Goal: Transaction & Acquisition: Purchase product/service

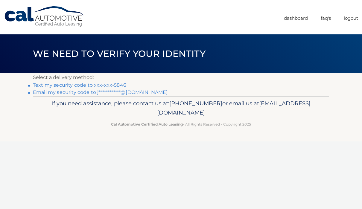
click at [107, 83] on link "Text my security code to xxx-xxx-5846" at bounding box center [79, 85] width 93 height 6
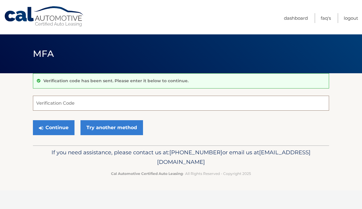
click at [107, 96] on input "Verification Code" at bounding box center [181, 103] width 296 height 15
type input "194124"
click at [56, 137] on div "Continue Try another method" at bounding box center [181, 128] width 296 height 20
click at [57, 126] on button "Continue" at bounding box center [54, 127] width 42 height 15
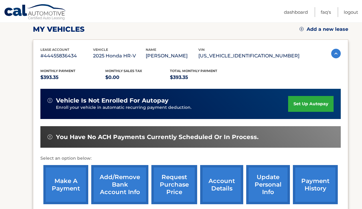
scroll to position [102, 0]
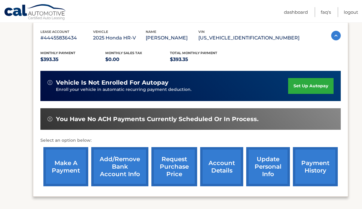
click at [71, 178] on link "make a payment" at bounding box center [65, 166] width 45 height 39
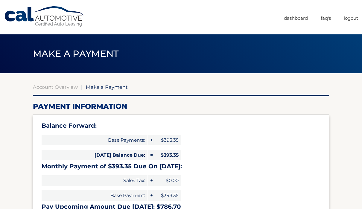
select select "Y2UyYjQ5ZTUtZjg3MS00OGNmLWIzMjctNTUxODlhMDFiNmMy"
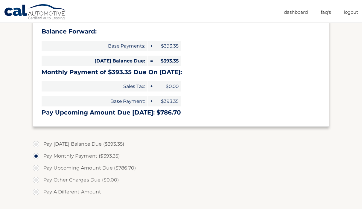
scroll to position [95, 0]
click at [47, 142] on label "Pay Today's Balance Due ($393.35)" at bounding box center [181, 144] width 296 height 12
click at [41, 142] on input "Pay Today's Balance Due ($393.35)" at bounding box center [38, 143] width 6 height 10
radio input "true"
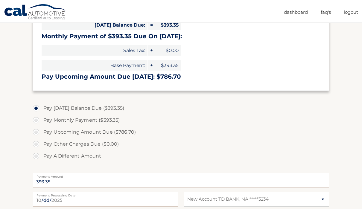
scroll to position [214, 0]
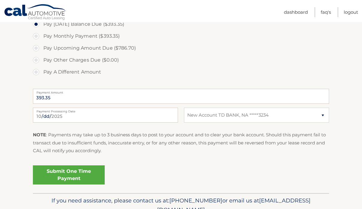
click at [94, 172] on link "Submit One Time Payment" at bounding box center [69, 174] width 72 height 19
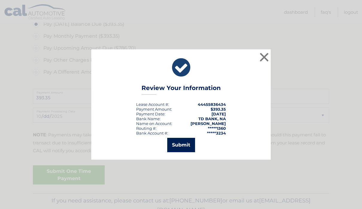
click at [176, 144] on button "Submit" at bounding box center [181, 145] width 28 height 14
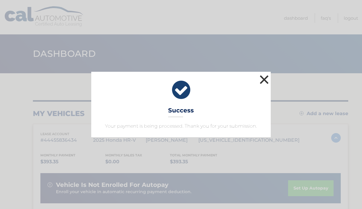
click at [268, 86] on button "×" at bounding box center [264, 80] width 12 height 12
